Goal: Information Seeking & Learning: Learn about a topic

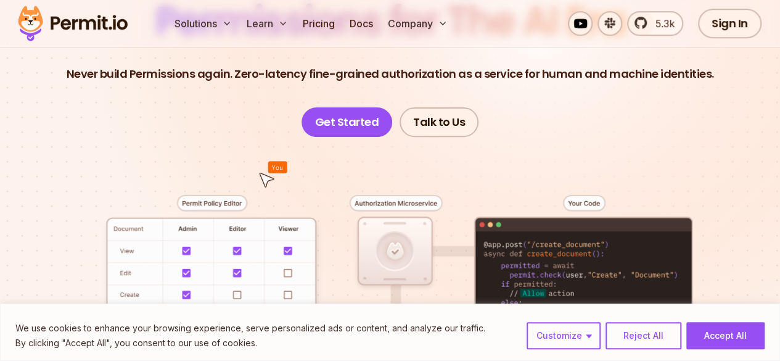
scroll to position [165, 0]
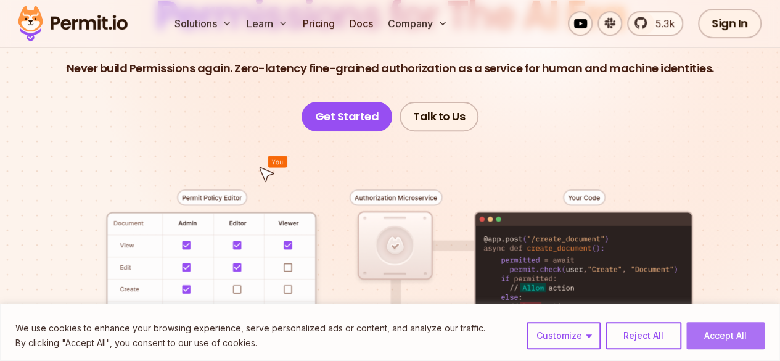
click at [709, 331] on button "Accept All" at bounding box center [725, 335] width 78 height 27
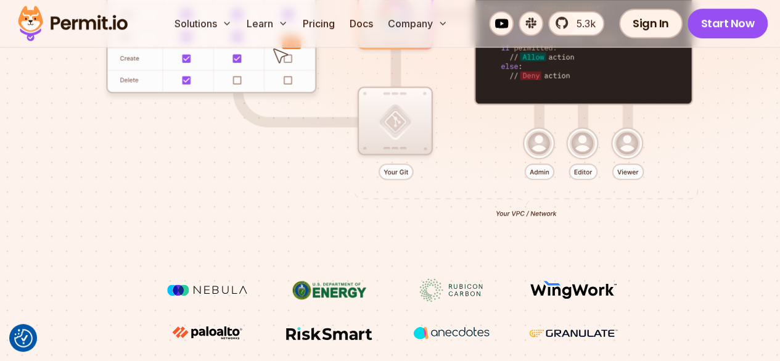
scroll to position [396, 0]
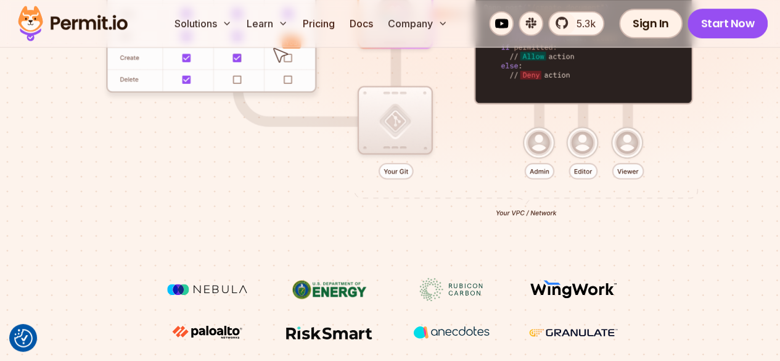
click at [144, 252] on div at bounding box center [390, 88] width 721 height 377
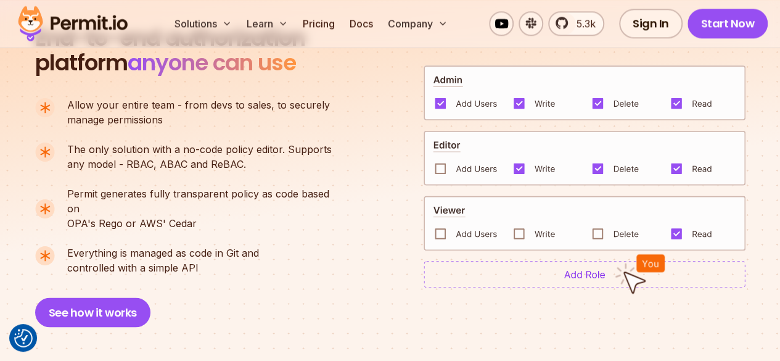
scroll to position [877, 0]
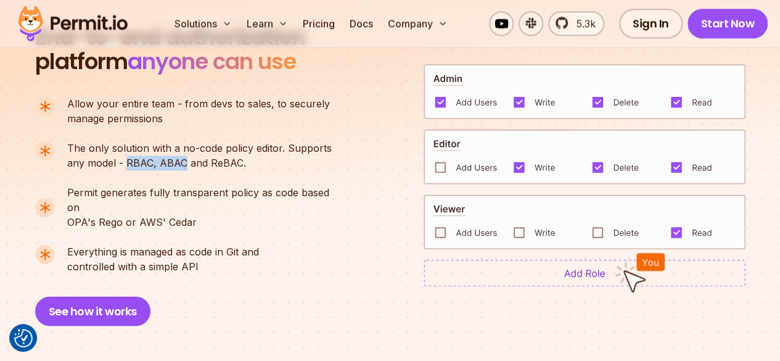
drag, startPoint x: 181, startPoint y: 119, endPoint x: 125, endPoint y: 118, distance: 56.7
click at [125, 141] on p "The only solution with a no-code policy editor. Supports any model - RBAC, ABAC…" at bounding box center [199, 156] width 265 height 30
copy p "RBAC, ABAC"
click at [337, 266] on div "End-to-end authorization platform anyone can use A no-code authorization platfo…" at bounding box center [189, 175] width 308 height 301
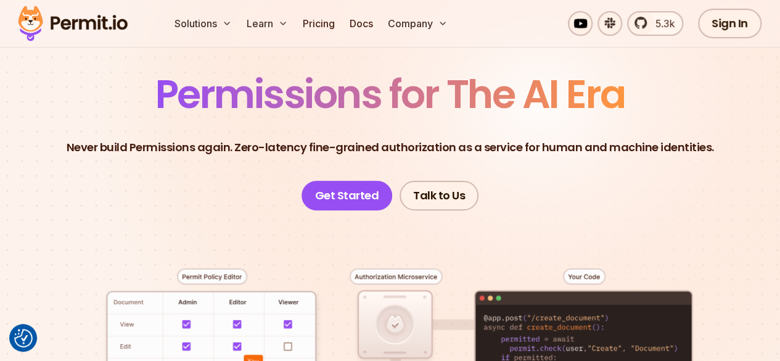
scroll to position [85, 0]
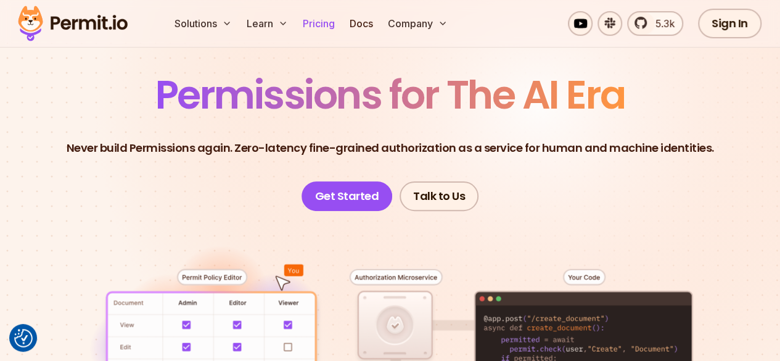
click at [324, 28] on link "Pricing" at bounding box center [319, 23] width 42 height 25
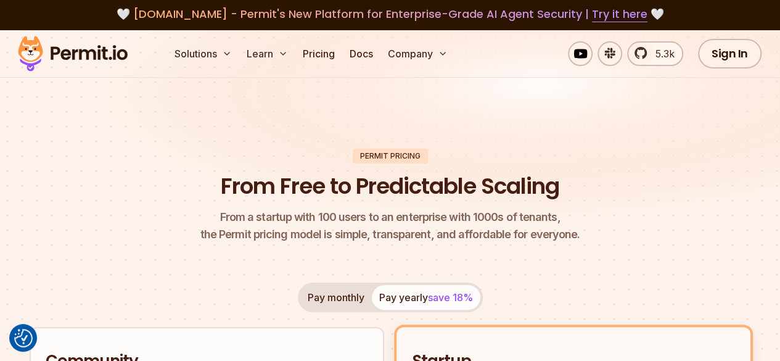
scroll to position [3, 0]
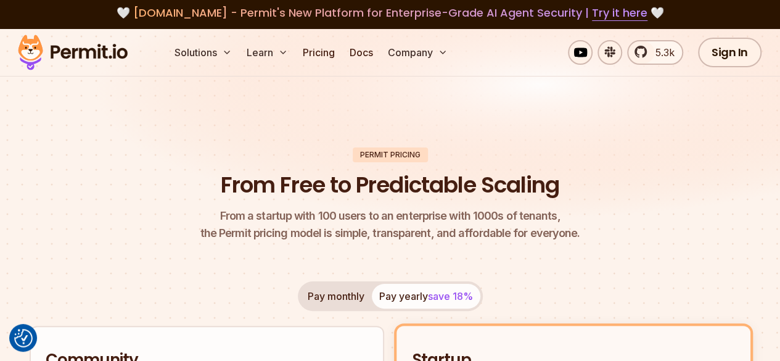
click at [290, 93] on img at bounding box center [390, 133] width 780 height 208
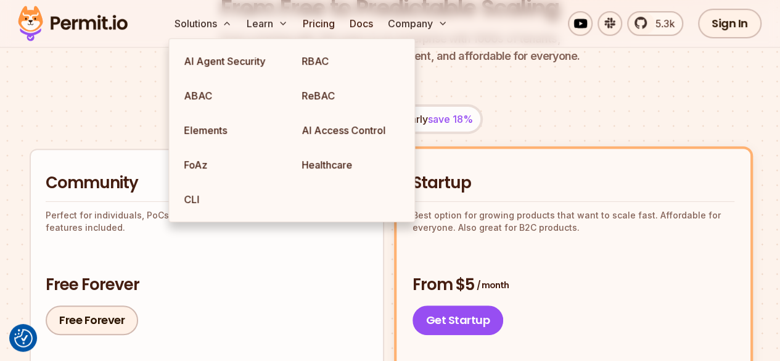
scroll to position [182, 0]
